Goal: Task Accomplishment & Management: Manage account settings

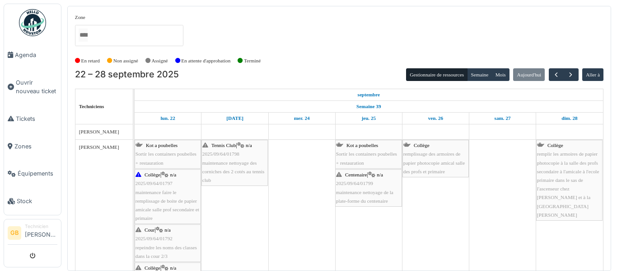
click at [39, 8] on link at bounding box center [32, 22] width 33 height 33
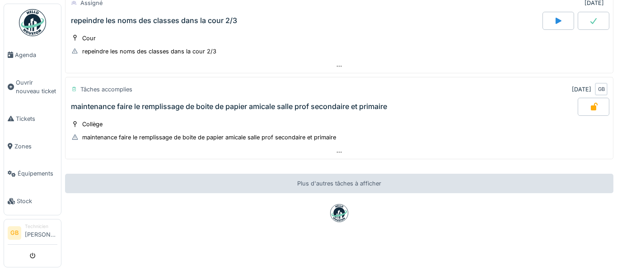
scroll to position [57, 0]
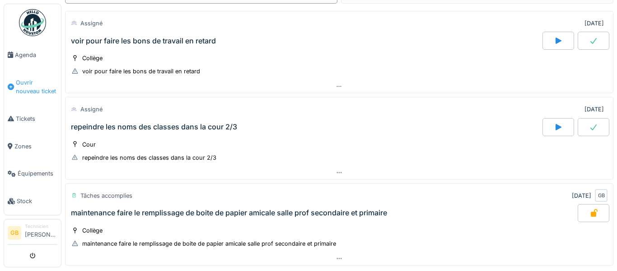
click at [9, 85] on icon at bounding box center [11, 87] width 6 height 6
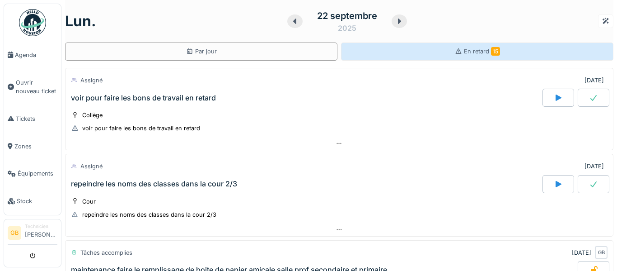
click at [448, 45] on div "En retard 15" at bounding box center [477, 51] width 272 height 18
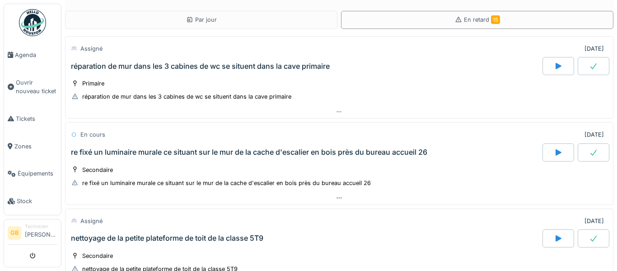
click at [616, 91] on div "Par jour En retard 15 Assigné 09/02/2024 réparation de mur dans les 3 cabines d…" at bounding box center [338, 135] width 555 height 271
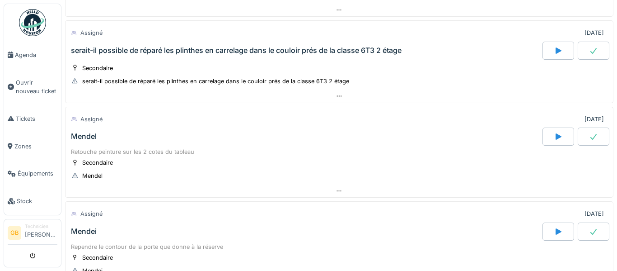
scroll to position [343, 0]
